Goal: Information Seeking & Learning: Learn about a topic

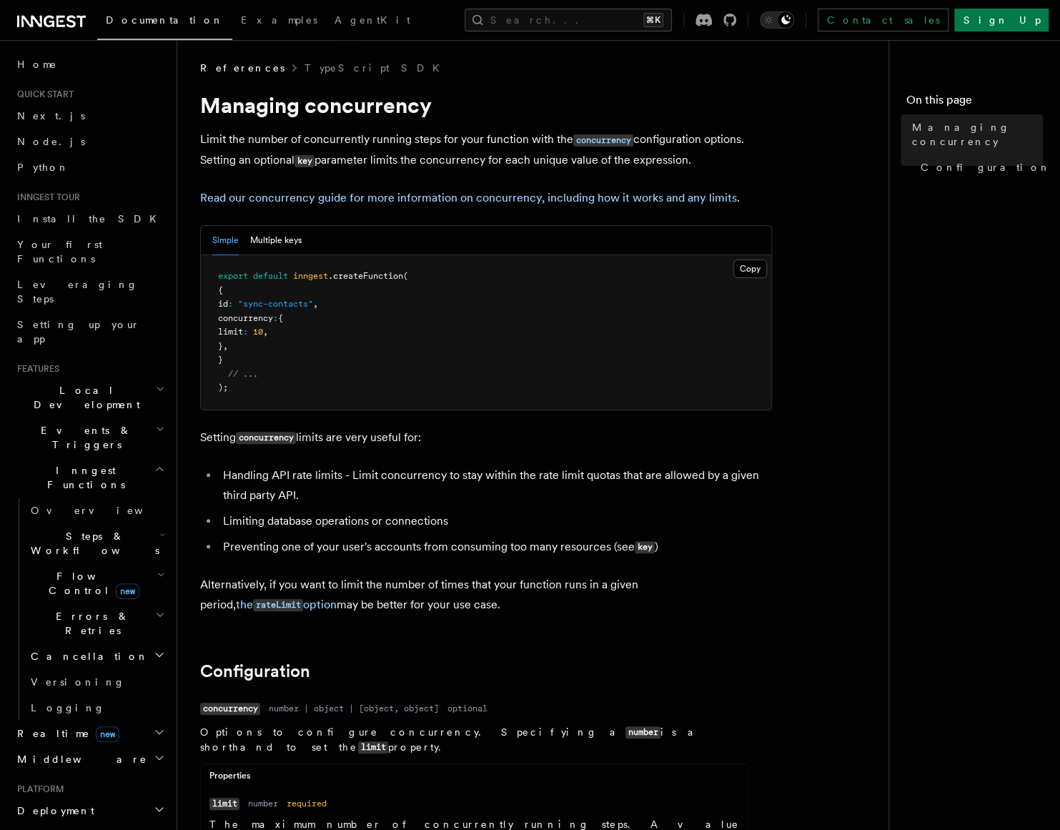
scroll to position [4, 0]
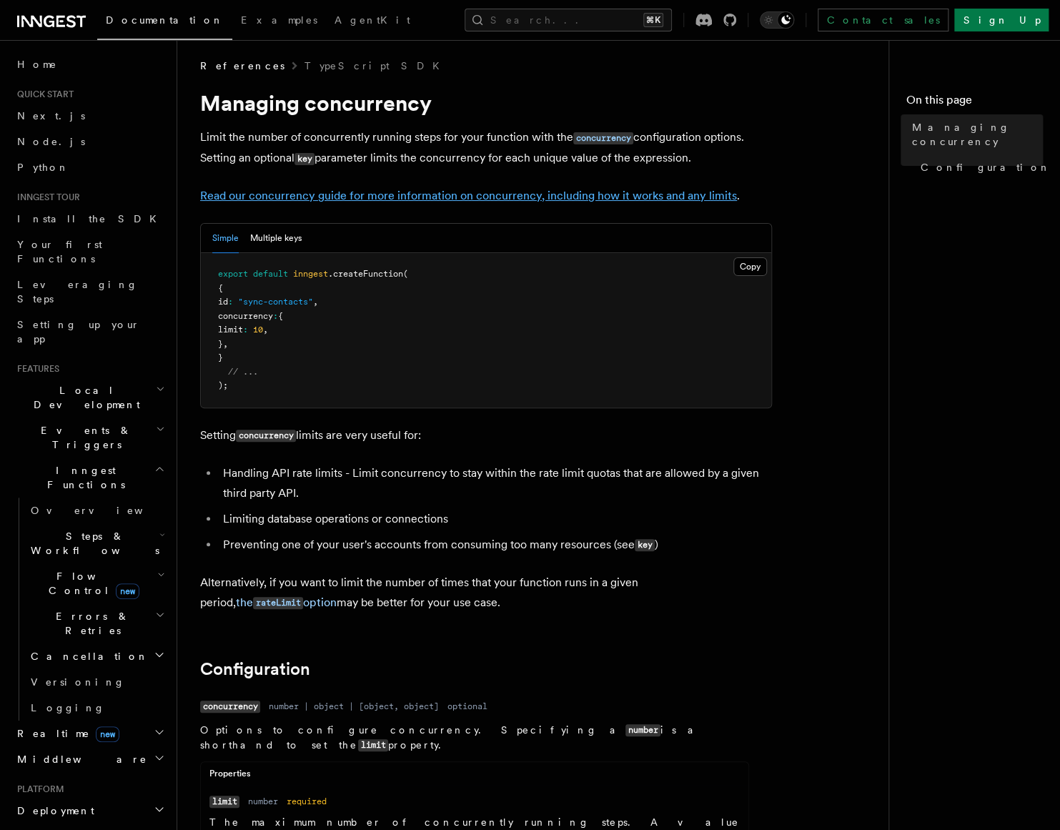
click at [415, 195] on link "Read our concurrency guide for more information on concurrency, including how i…" at bounding box center [468, 196] width 537 height 14
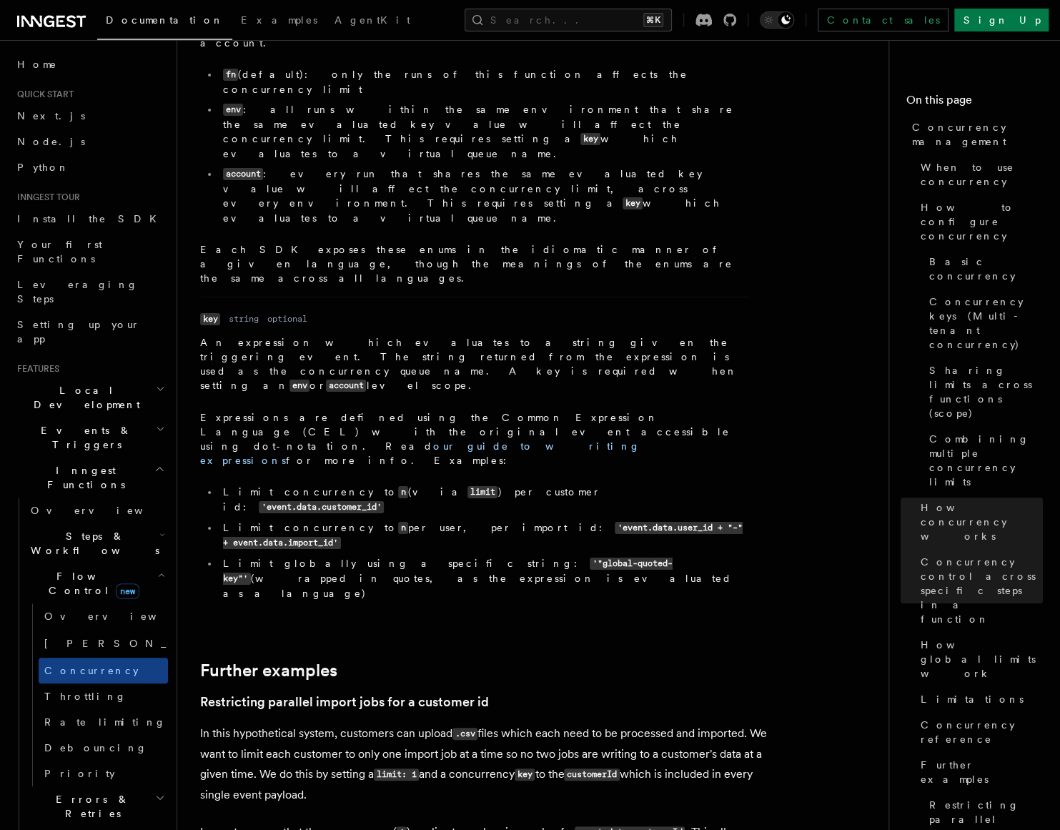
scroll to position [5293, 0]
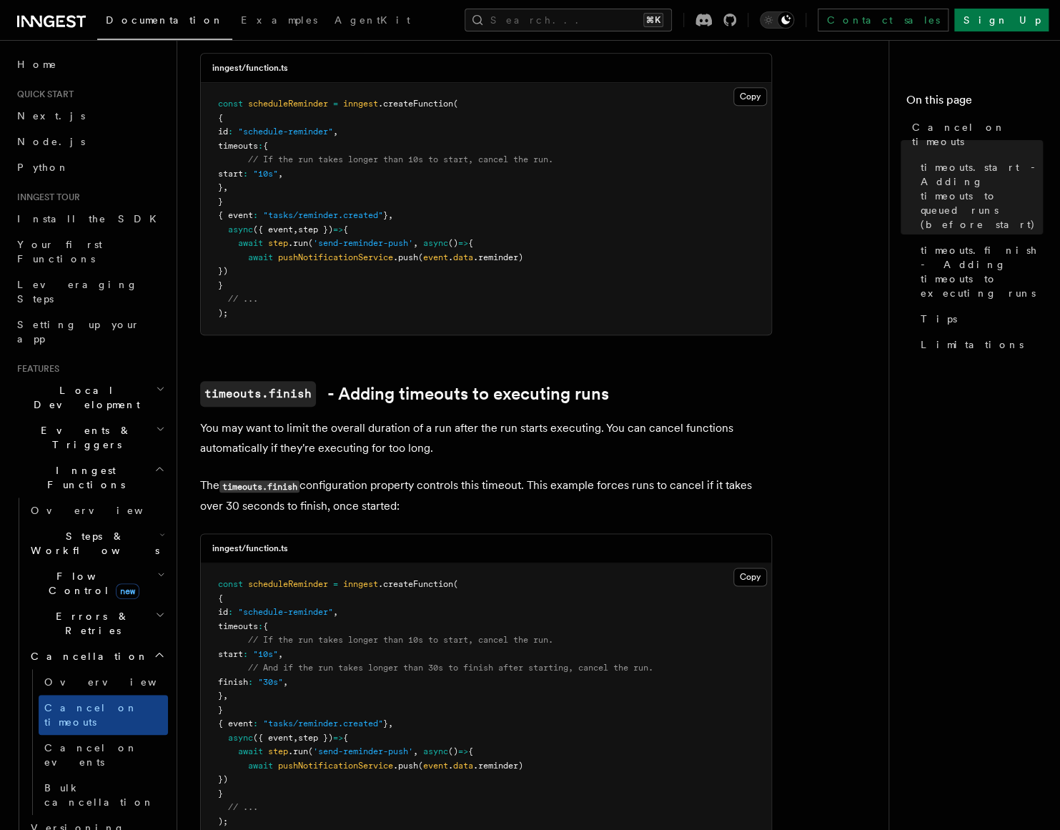
scroll to position [576, 0]
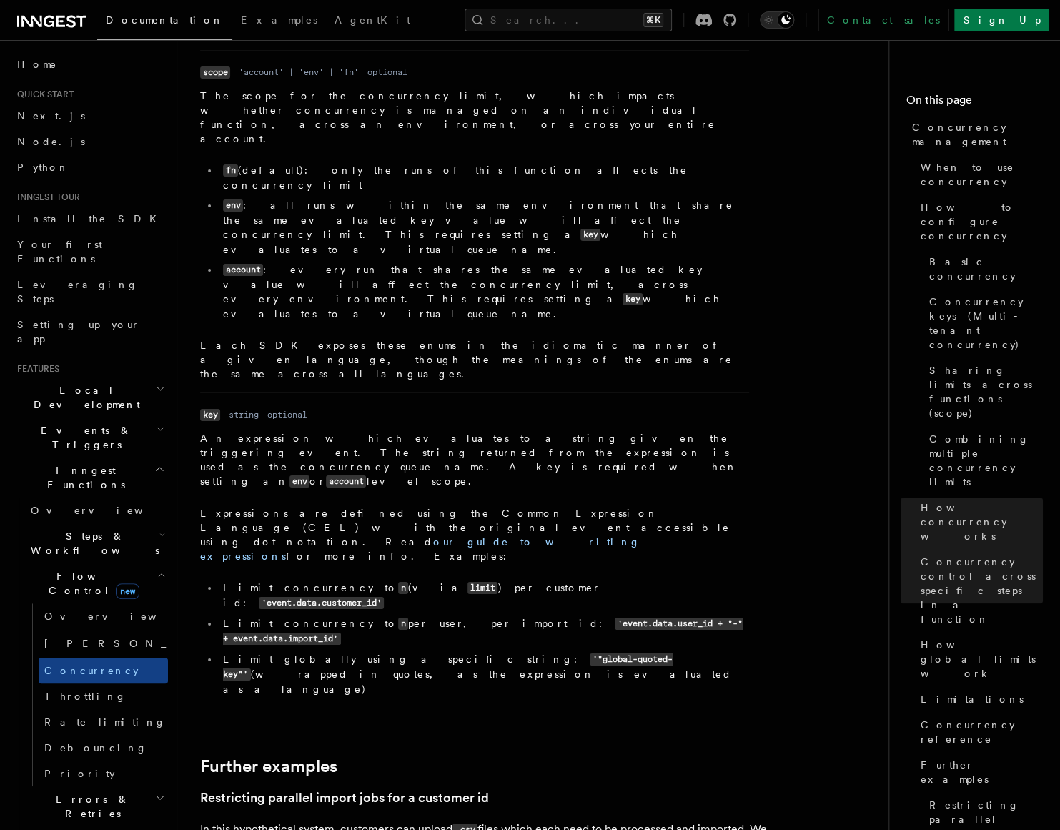
scroll to position [5127, 0]
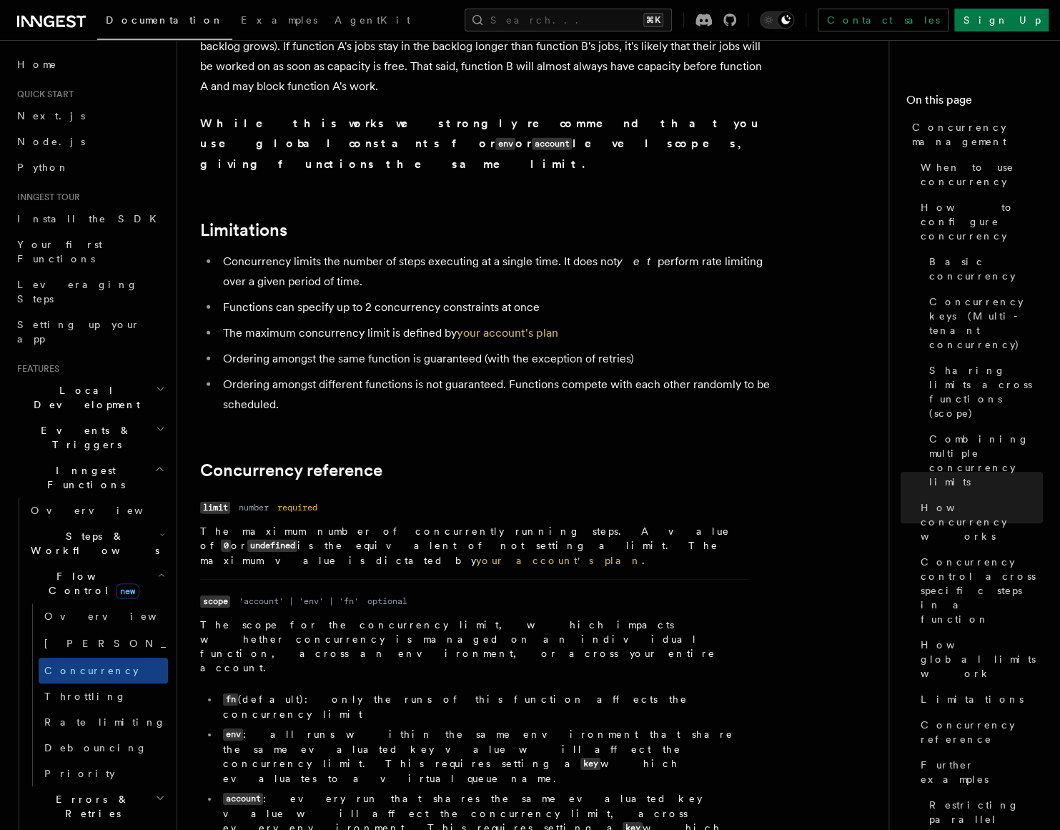
click at [287, 727] on li "env : all runs within the same environment that share the same evaluated key va…" at bounding box center [484, 756] width 530 height 59
click at [233, 728] on code "env" at bounding box center [233, 734] width 20 height 12
copy code "env"
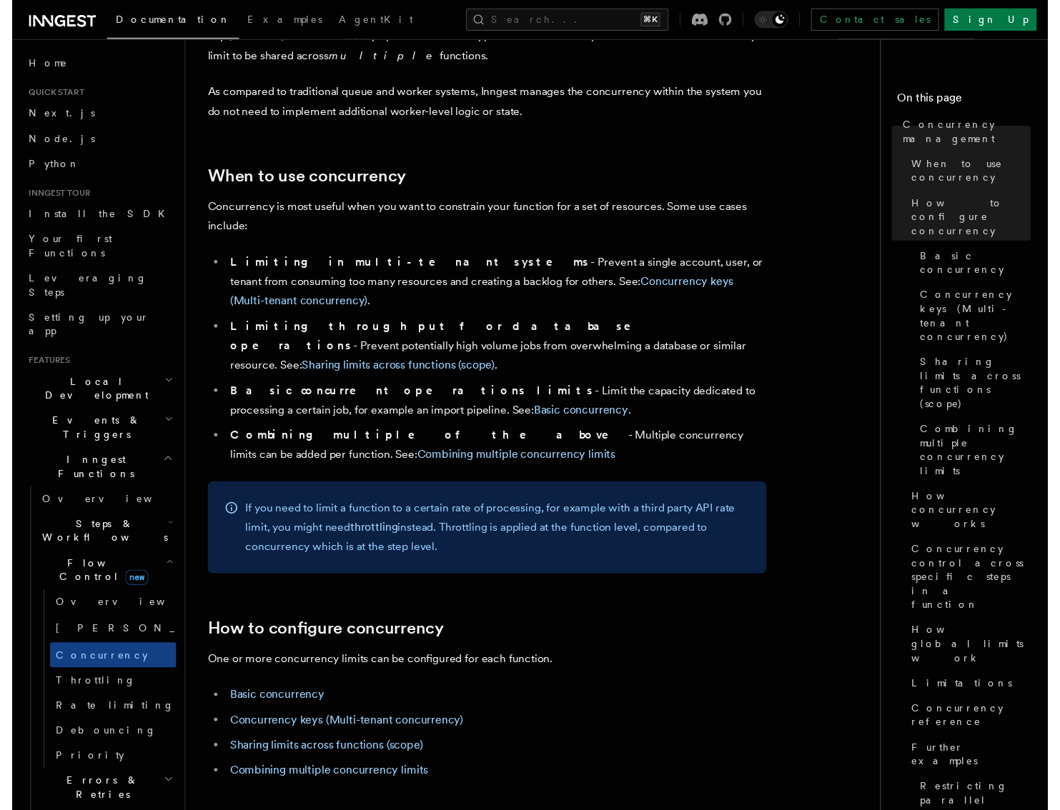
scroll to position [0, 0]
